Goal: Check status: Check status

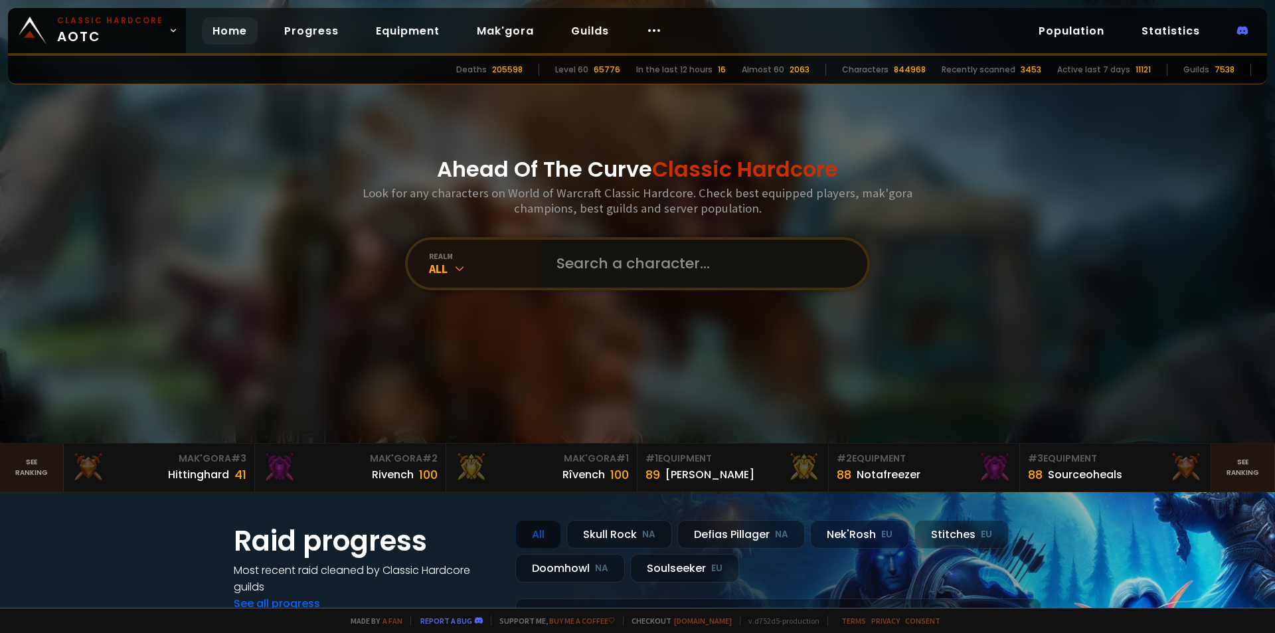
click at [586, 266] on input "text" at bounding box center [699, 264] width 303 height 48
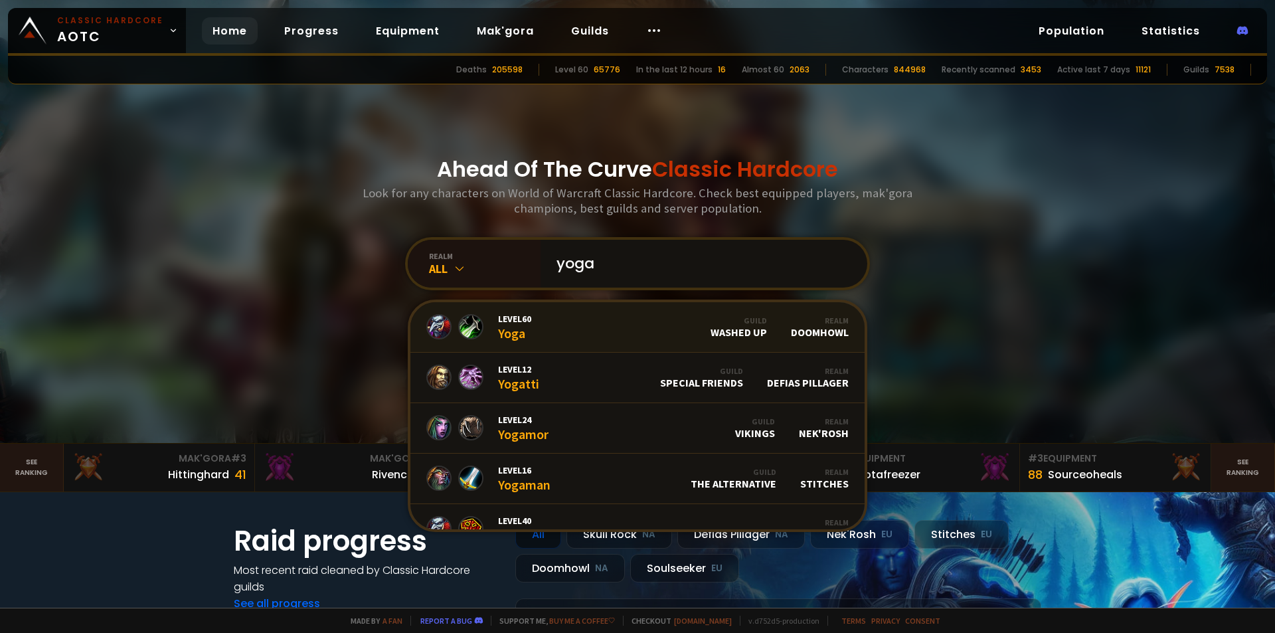
type input "yoga"
click at [594, 337] on link "Level 60 Yoga Guild Washed Up Realm Doomhowl" at bounding box center [637, 327] width 454 height 50
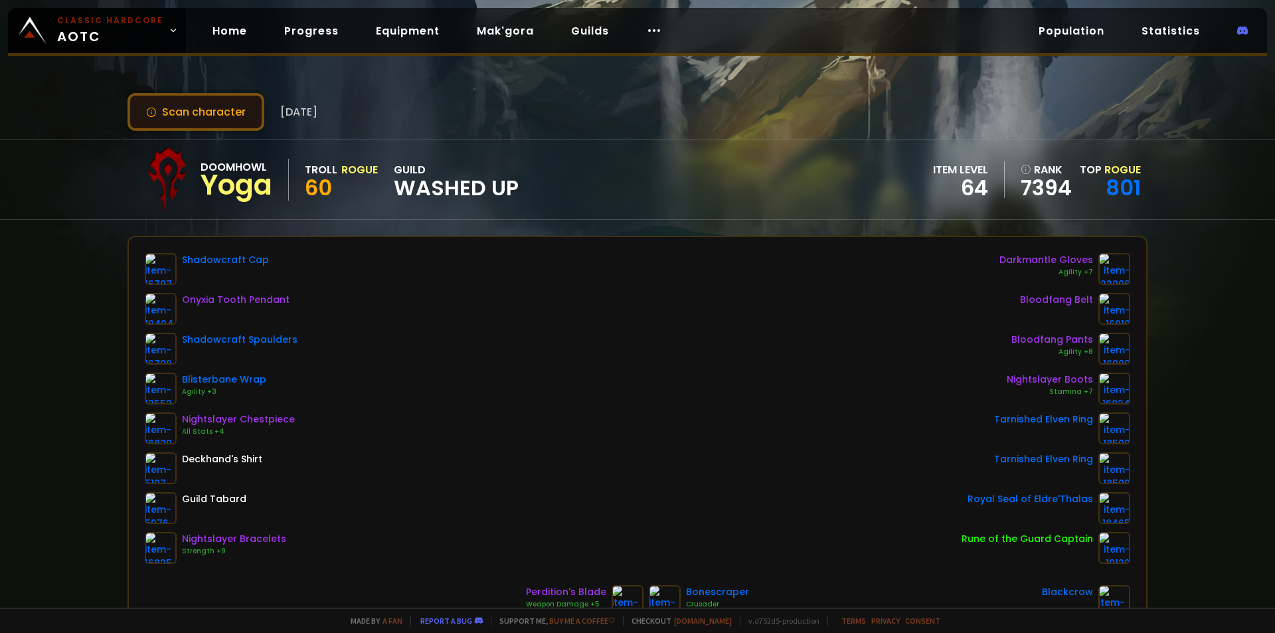
click at [230, 100] on button "Scan character" at bounding box center [195, 112] width 137 height 38
